Goal: Manage account settings

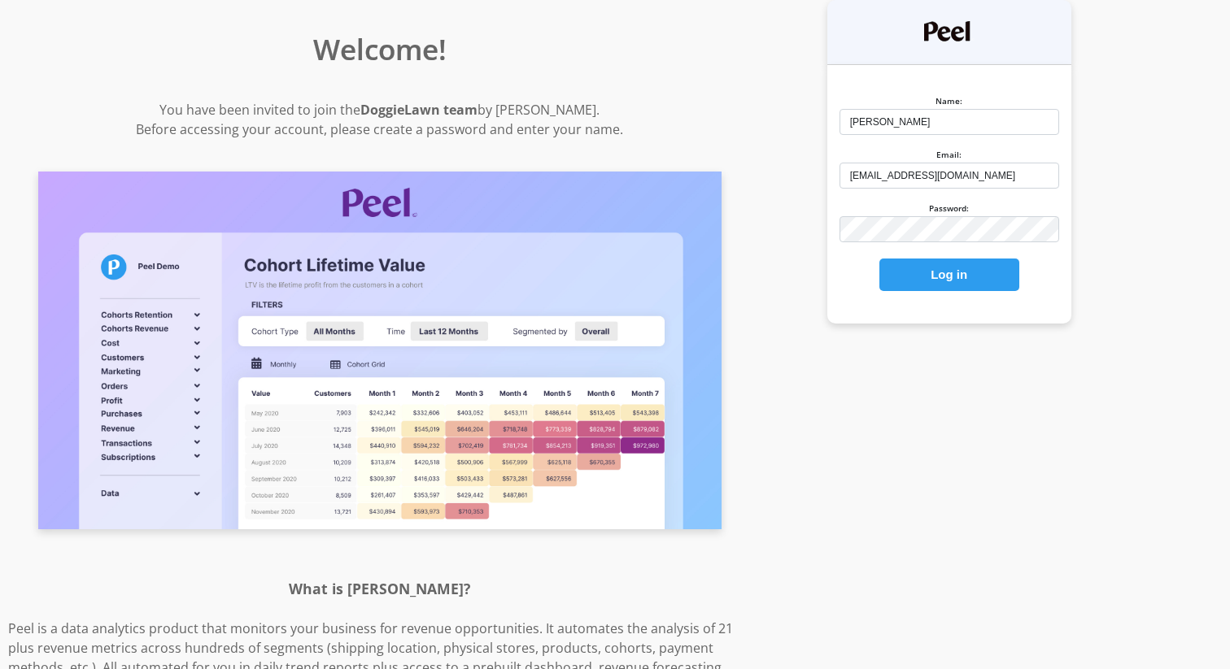
click at [913, 279] on button "Log in" at bounding box center [949, 275] width 140 height 33
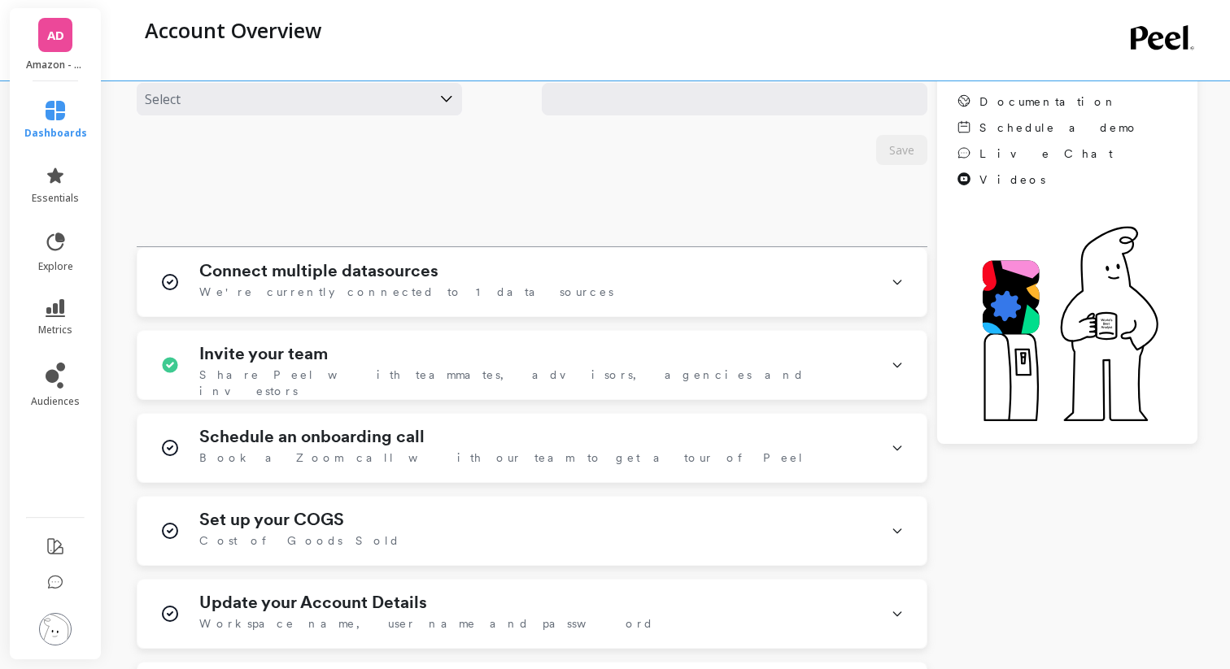
scroll to position [211, 0]
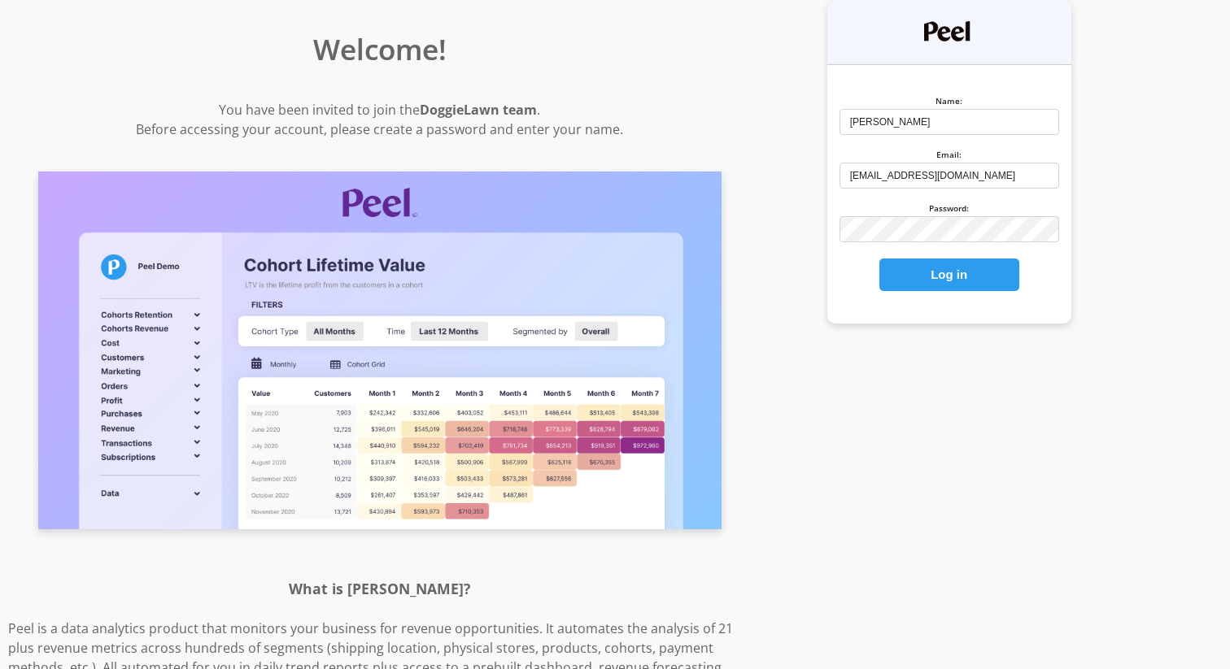
click at [908, 284] on button "Log in" at bounding box center [949, 275] width 140 height 33
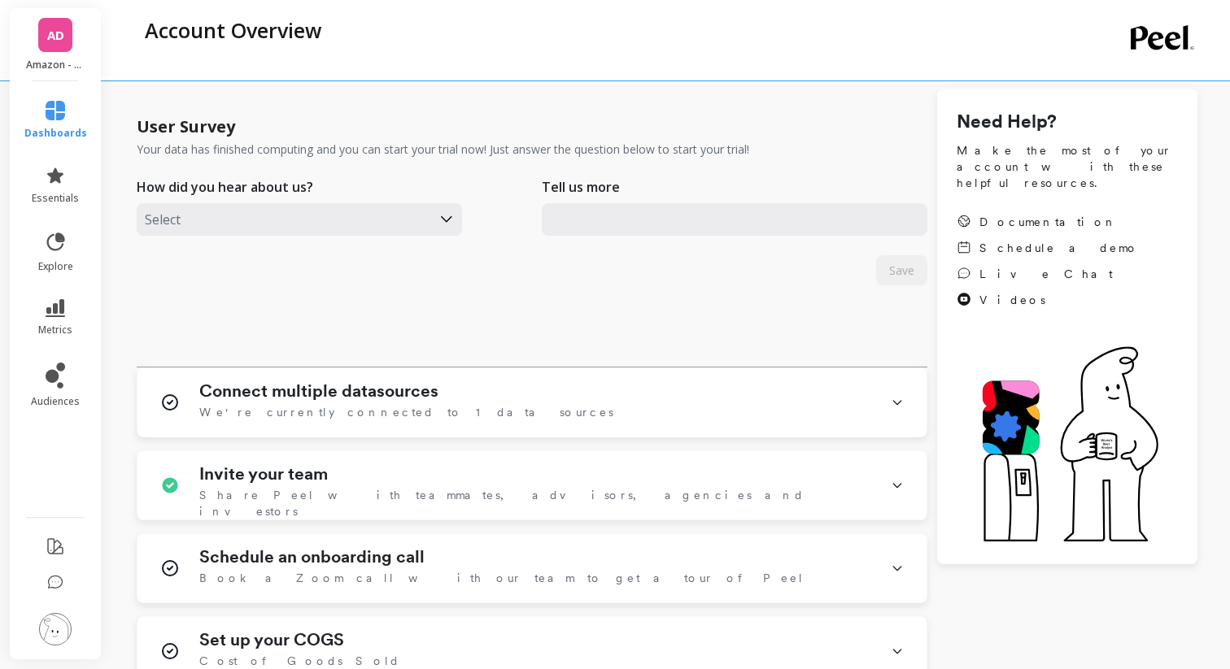
scroll to position [146, 0]
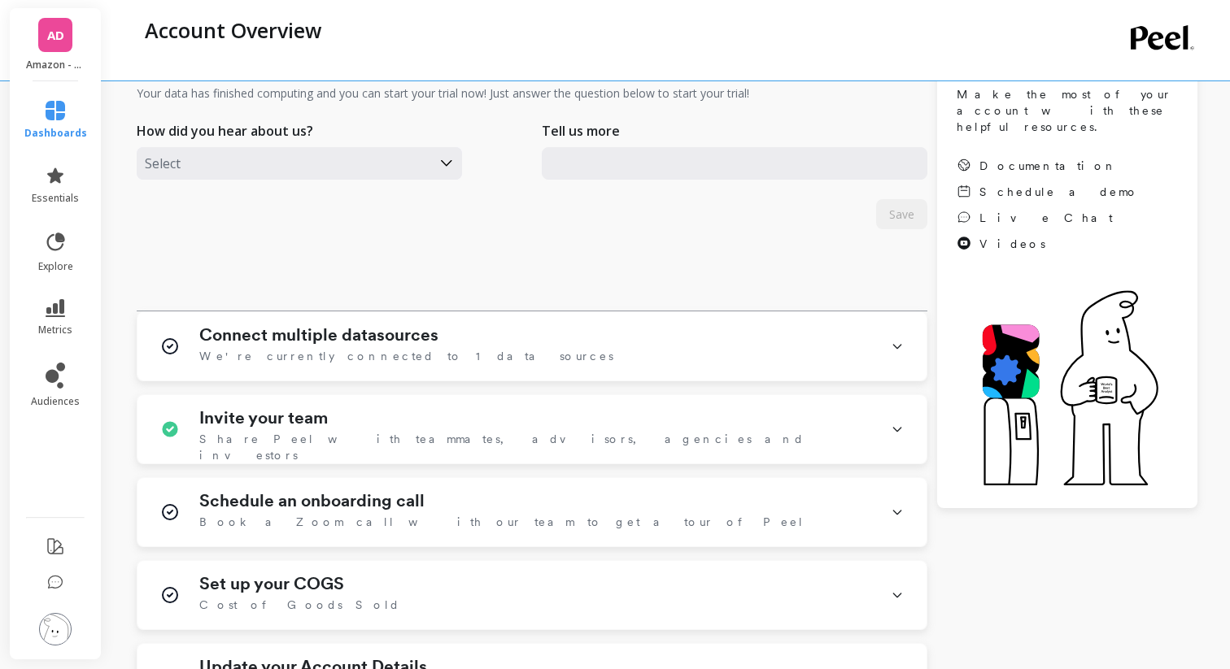
click at [50, 624] on img at bounding box center [55, 629] width 33 height 33
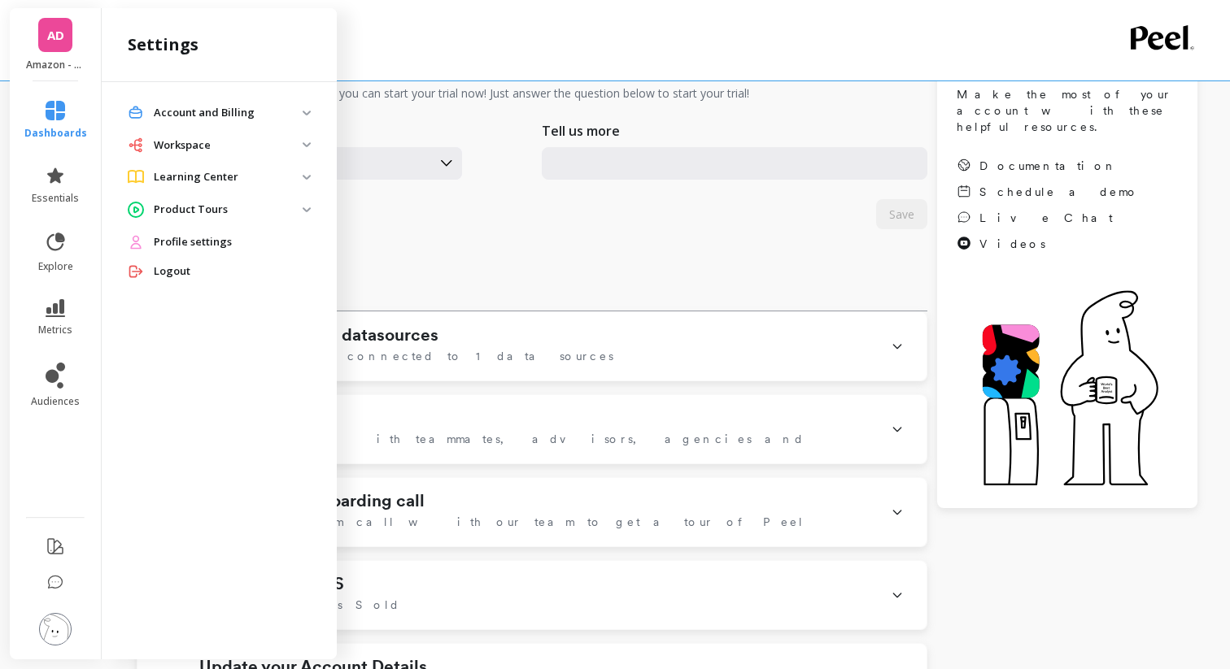
click at [207, 242] on span "Profile settings" at bounding box center [193, 242] width 78 height 16
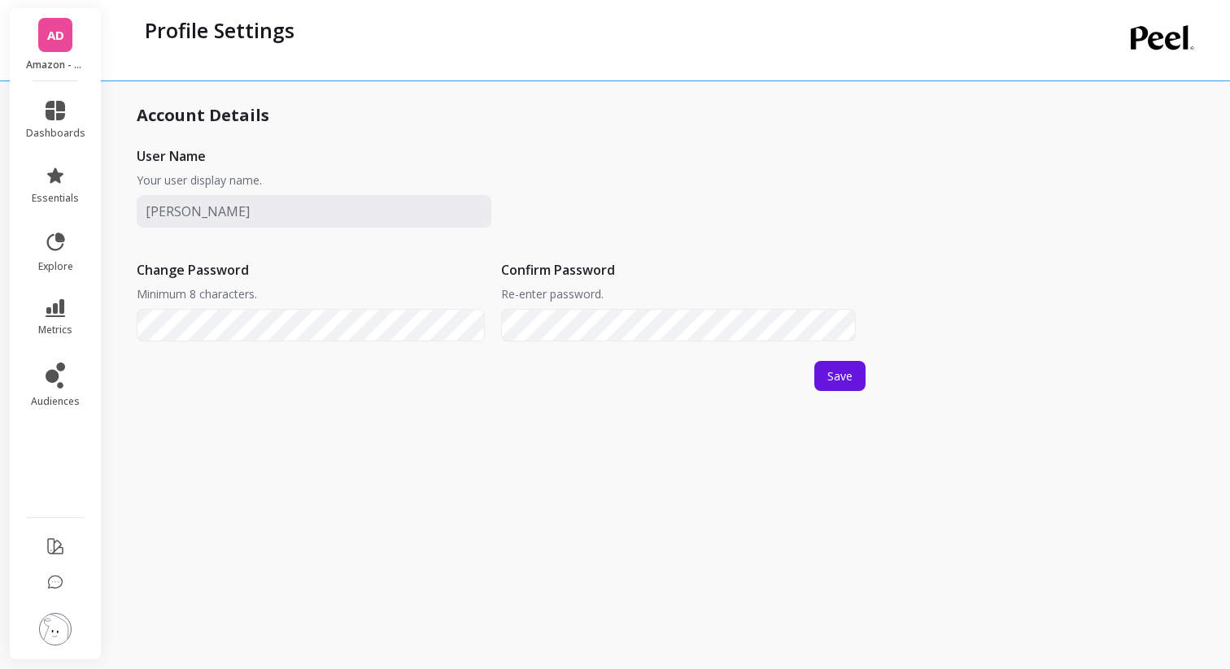
click at [829, 380] on span "Save" at bounding box center [839, 375] width 25 height 15
